Goal: Check status: Check status

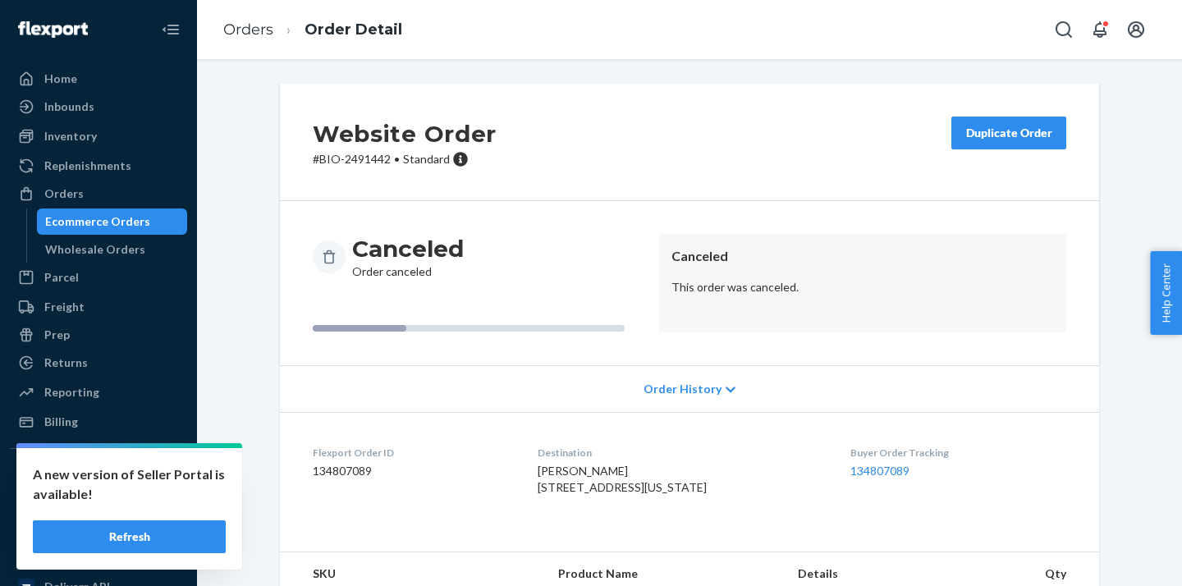
click at [121, 222] on div "Ecommerce Orders" at bounding box center [97, 221] width 105 height 16
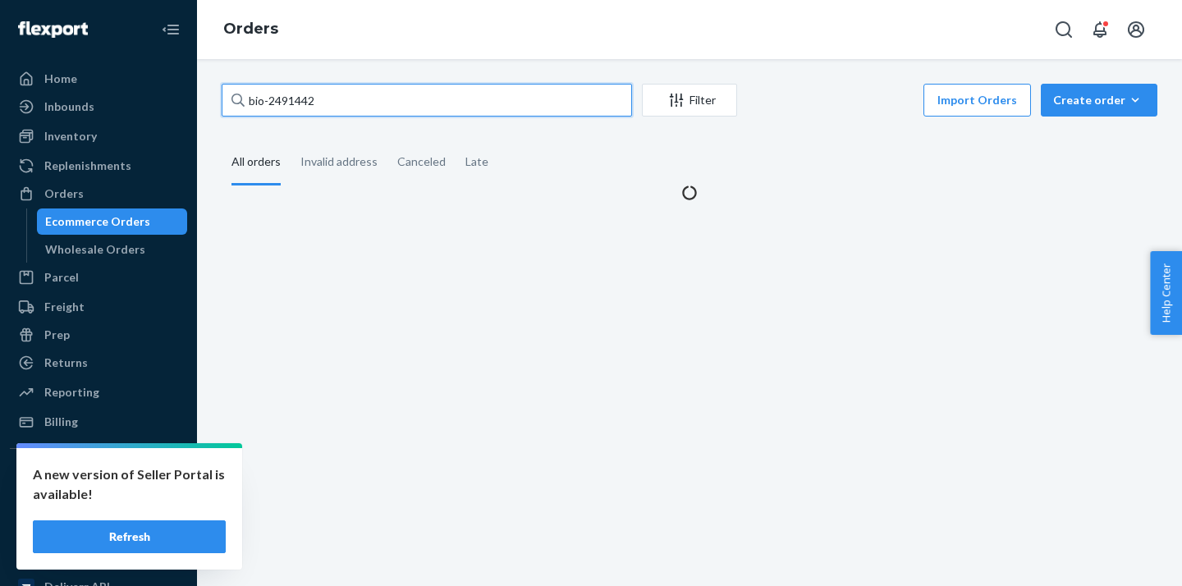
click at [285, 103] on input "bio-2491442" at bounding box center [427, 100] width 410 height 33
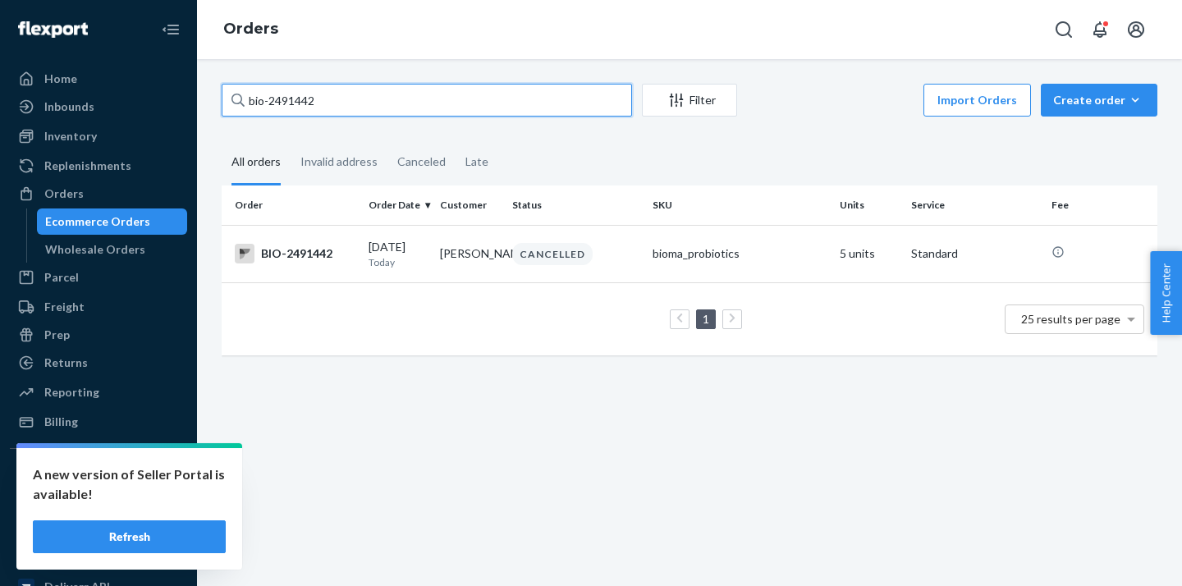
paste input "376354"
type input "bio-2376354"
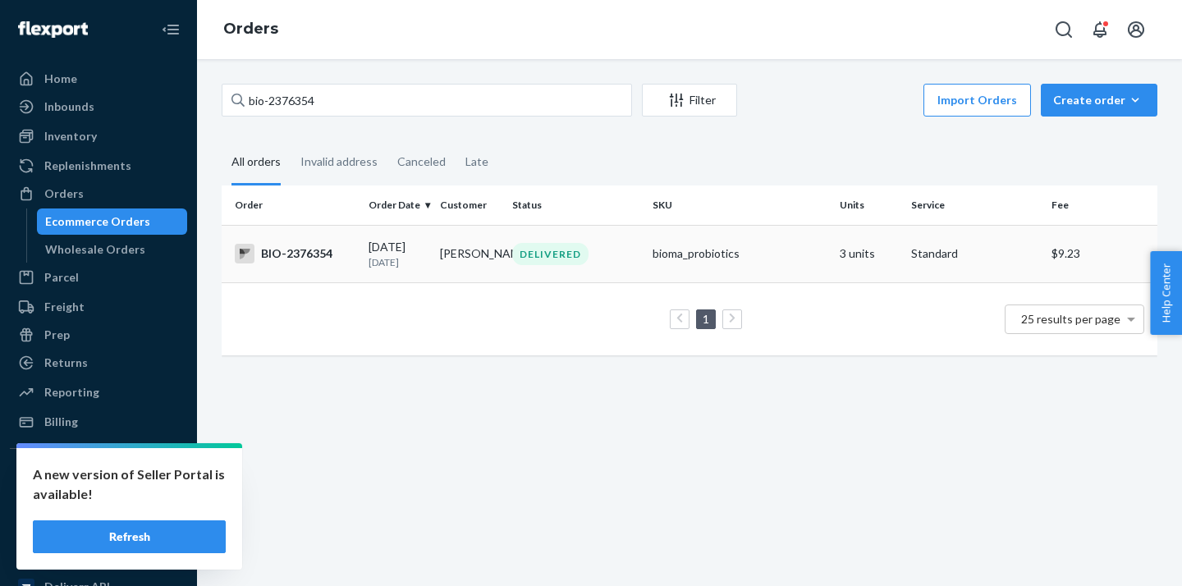
click at [359, 262] on td "BIO-2376354" at bounding box center [292, 253] width 140 height 57
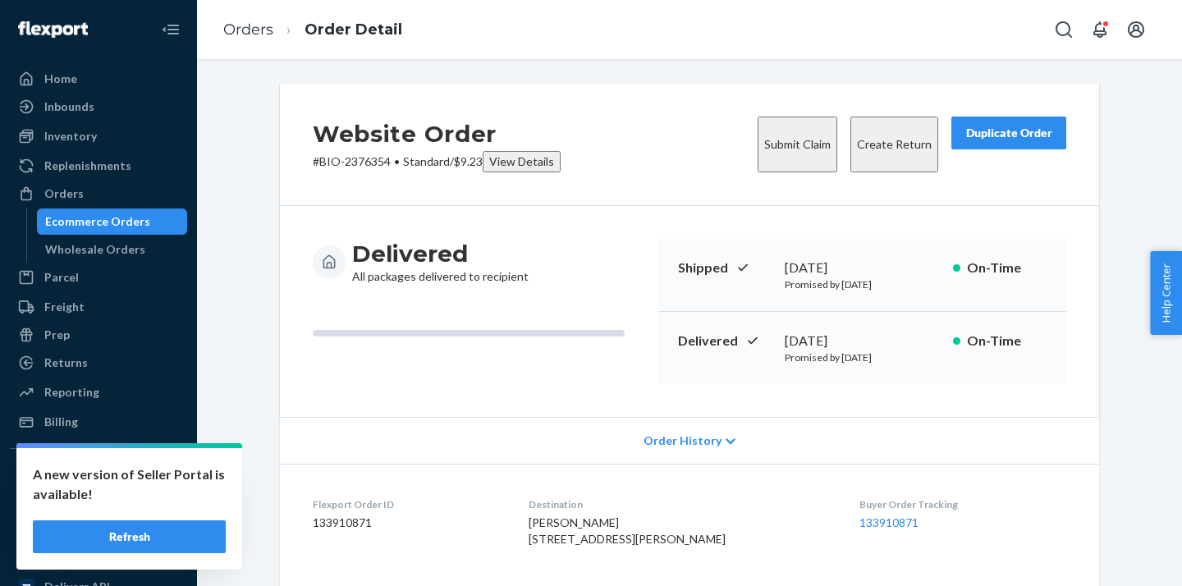
scroll to position [535, 0]
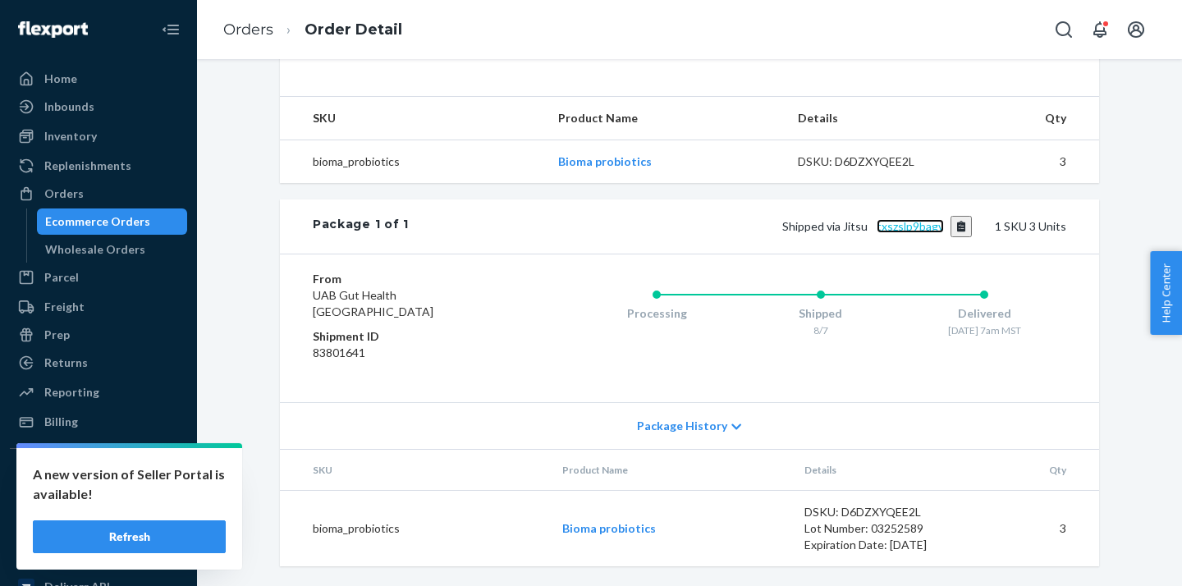
click at [905, 229] on link "txszslp9bagv" at bounding box center [909, 226] width 67 height 14
